Goal: Transaction & Acquisition: Subscribe to service/newsletter

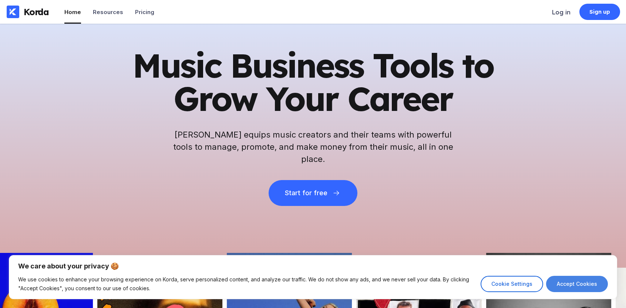
click at [582, 284] on button "Accept Cookies" at bounding box center [577, 284] width 62 height 16
checkbox input "true"
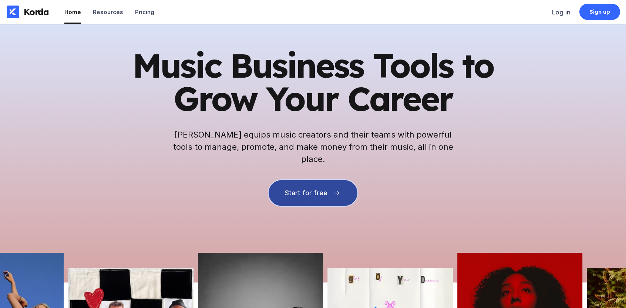
click at [295, 189] on div "Start for free" at bounding box center [306, 192] width 42 height 7
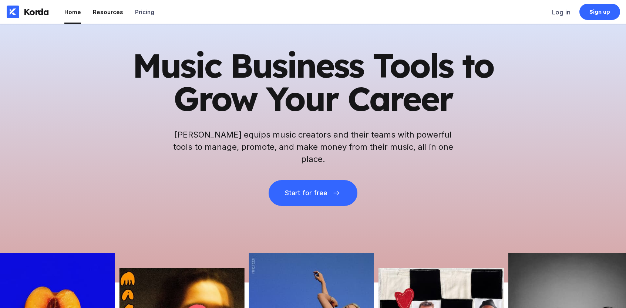
click at [107, 10] on div "Resources" at bounding box center [108, 12] width 30 height 7
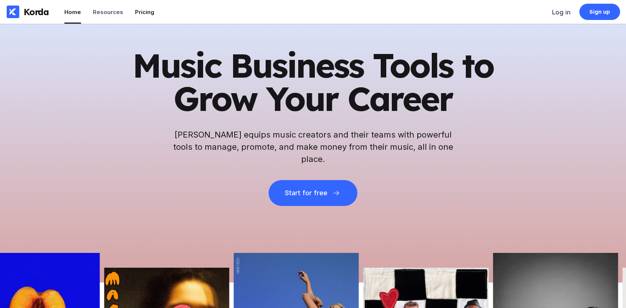
click at [139, 11] on div "Pricing" at bounding box center [144, 12] width 19 height 7
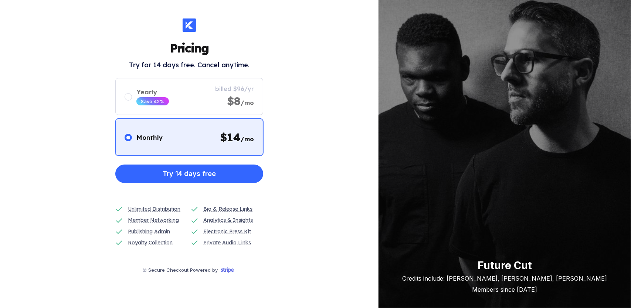
click at [139, 11] on div "Pricing Try for 14 days free. Cancel anytime. Monthly $ 14 /mo Yearly Save 42% …" at bounding box center [189, 154] width 379 height 308
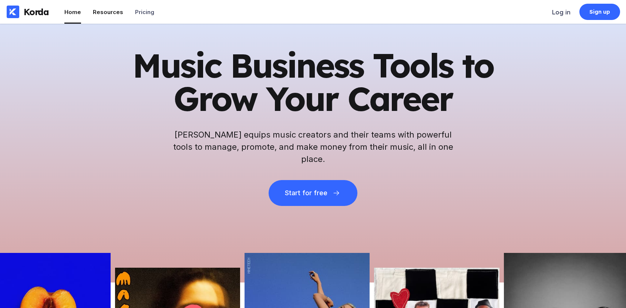
click at [101, 11] on div "Resources" at bounding box center [108, 12] width 30 height 7
